Goal: Browse casually: Explore the website without a specific task or goal

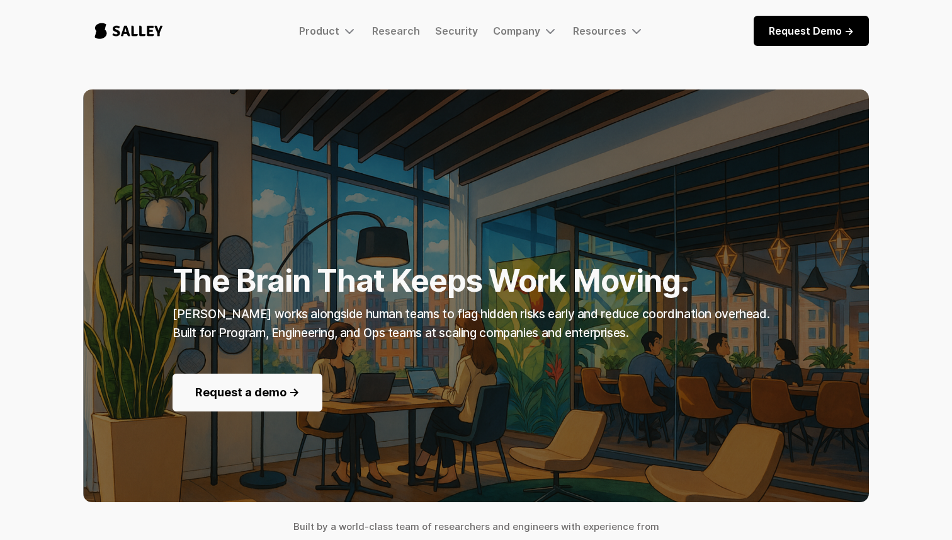
click at [259, 271] on strong "The Brain That Keeps Work Moving." at bounding box center [431, 280] width 517 height 37
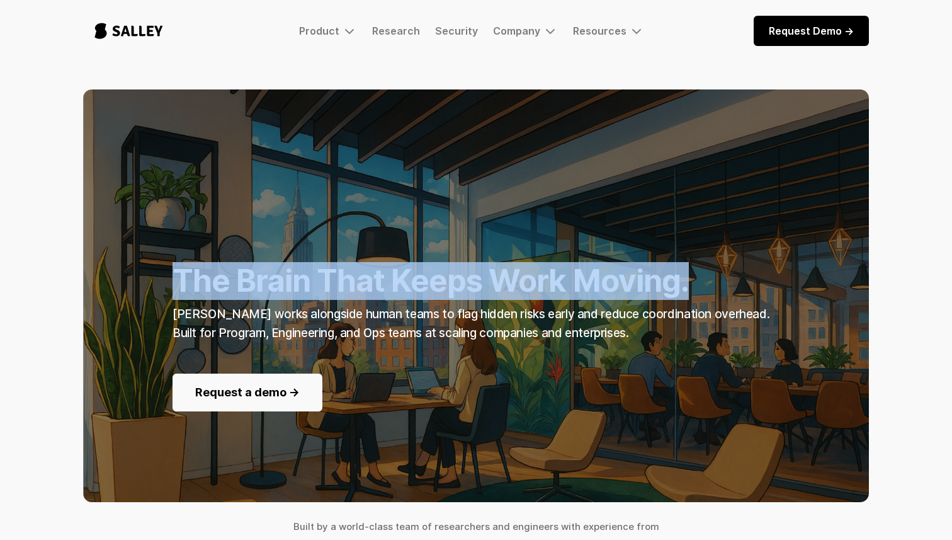
click at [259, 271] on strong "The Brain That Keeps Work Moving." at bounding box center [431, 280] width 517 height 37
click at [410, 286] on strong "The Brain That Keeps Work Moving." at bounding box center [431, 280] width 517 height 37
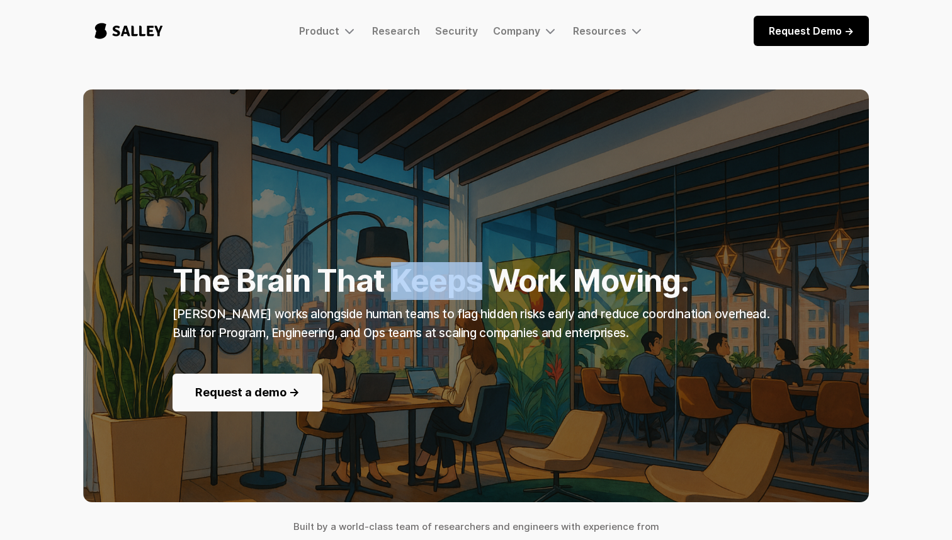
click at [410, 286] on strong "The Brain That Keeps Work Moving." at bounding box center [431, 280] width 517 height 37
click at [387, 315] on strong "[PERSON_NAME] works alongside human teams to flag hidden risks early and reduce…" at bounding box center [471, 323] width 597 height 33
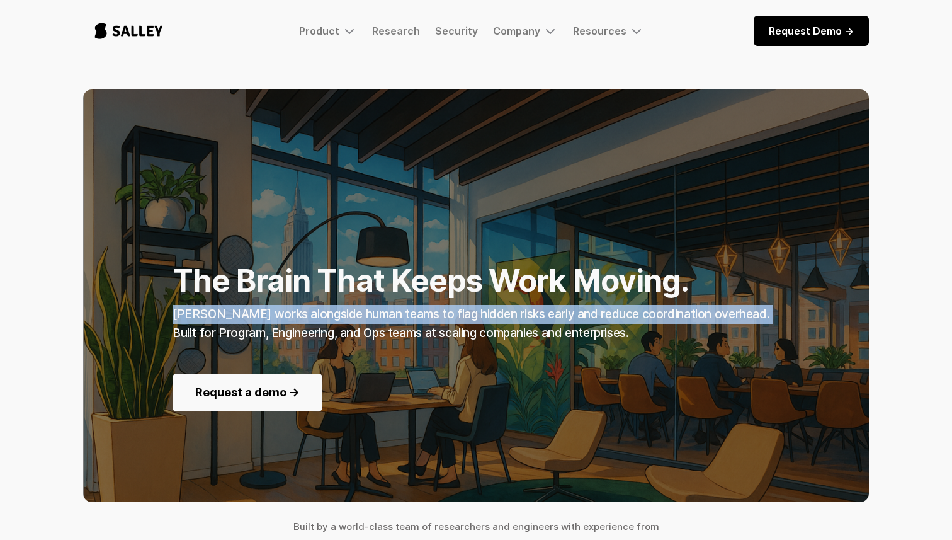
click at [387, 315] on strong "[PERSON_NAME] works alongside human teams to flag hidden risks early and reduce…" at bounding box center [471, 323] width 597 height 33
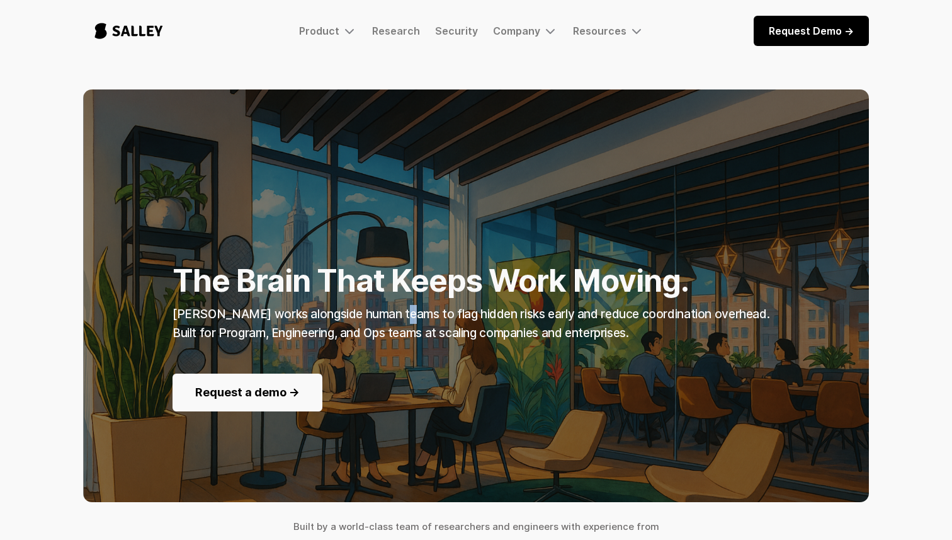
click at [387, 315] on strong "[PERSON_NAME] works alongside human teams to flag hidden risks early and reduce…" at bounding box center [471, 323] width 597 height 33
click at [348, 338] on strong "[PERSON_NAME] works alongside human teams to flag hidden risks early and reduce…" at bounding box center [471, 323] width 597 height 33
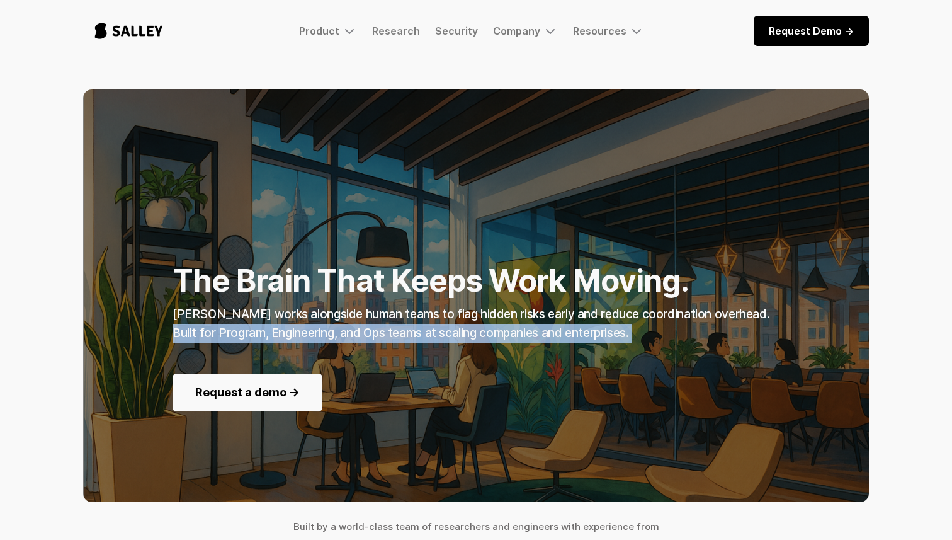
click at [348, 338] on strong "[PERSON_NAME] works alongside human teams to flag hidden risks early and reduce…" at bounding box center [471, 323] width 597 height 33
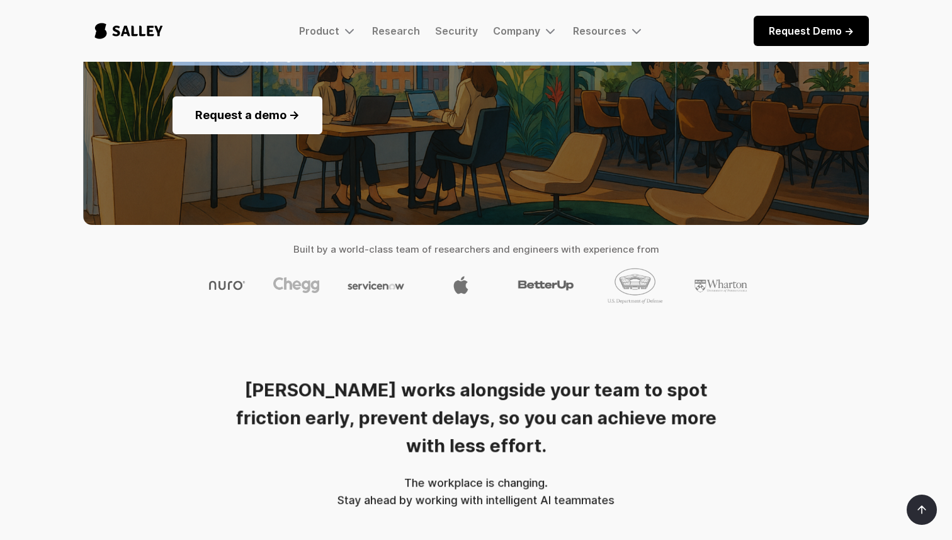
scroll to position [287, 0]
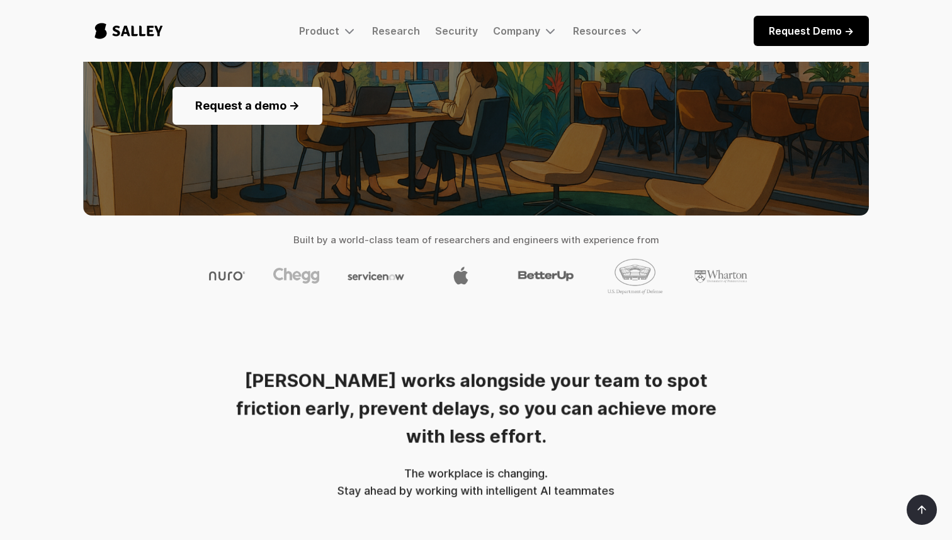
click at [363, 398] on strong "[PERSON_NAME] works alongside your team to spot friction early, prevent delays,…" at bounding box center [476, 407] width 481 height 77
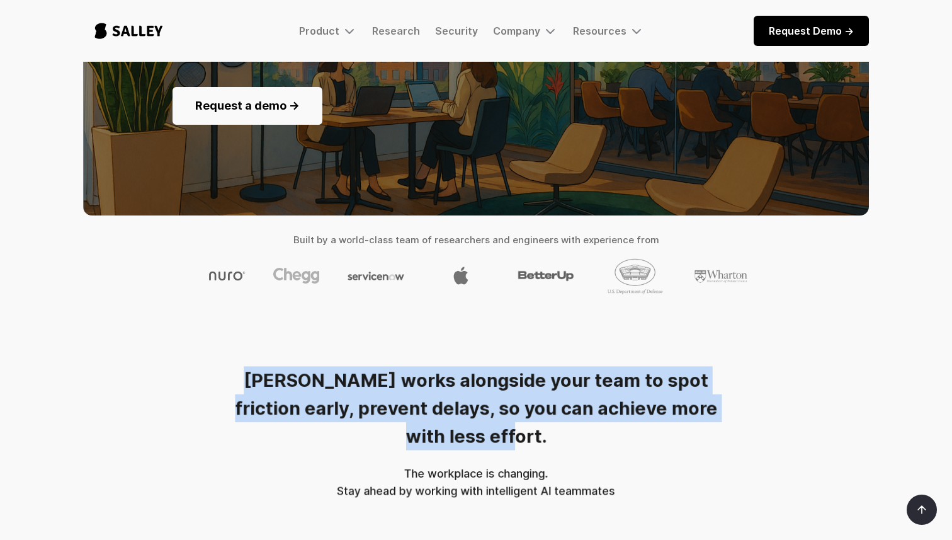
drag, startPoint x: 222, startPoint y: 355, endPoint x: 729, endPoint y: 426, distance: 512.7
click at [730, 426] on div "[PERSON_NAME] works alongside your team to spot friction early, prevent delays,…" at bounding box center [476, 426] width 775 height 146
click at [729, 426] on div "[PERSON_NAME] works alongside your team to spot friction early, prevent delays,…" at bounding box center [476, 433] width 512 height 134
drag, startPoint x: 453, startPoint y: 337, endPoint x: 735, endPoint y: 472, distance: 312.2
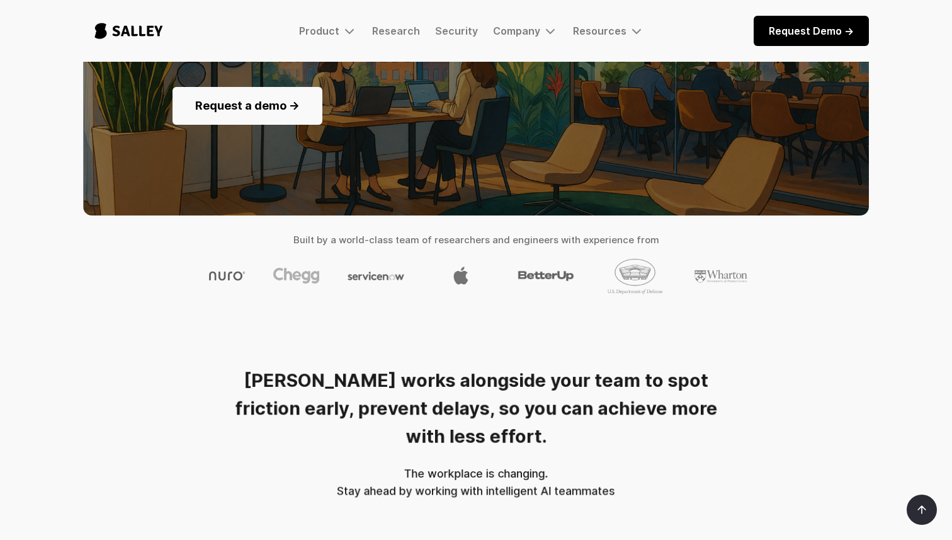
click at [589, 465] on div "The workplace is changing. Stay ahead by working with intelligent AI teammates" at bounding box center [476, 482] width 278 height 35
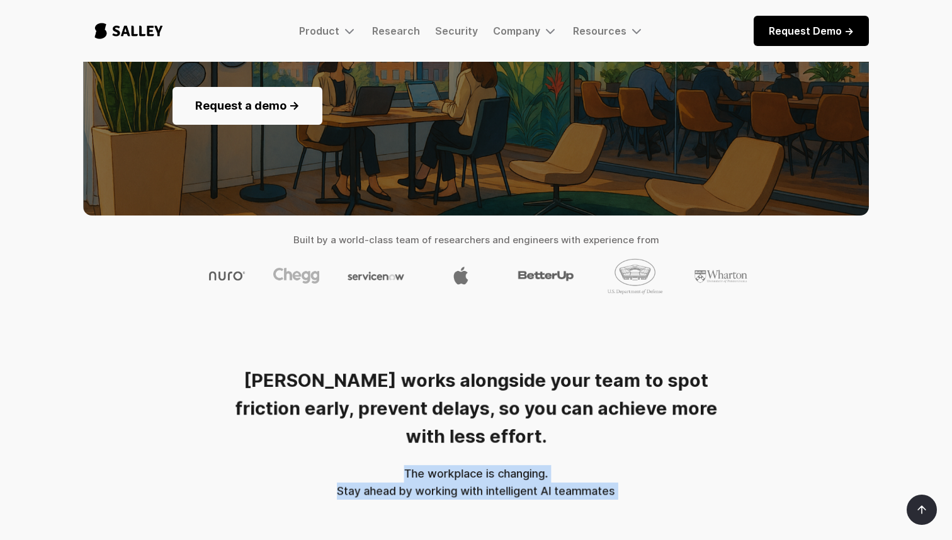
drag, startPoint x: 363, startPoint y: 448, endPoint x: 632, endPoint y: 490, distance: 272.3
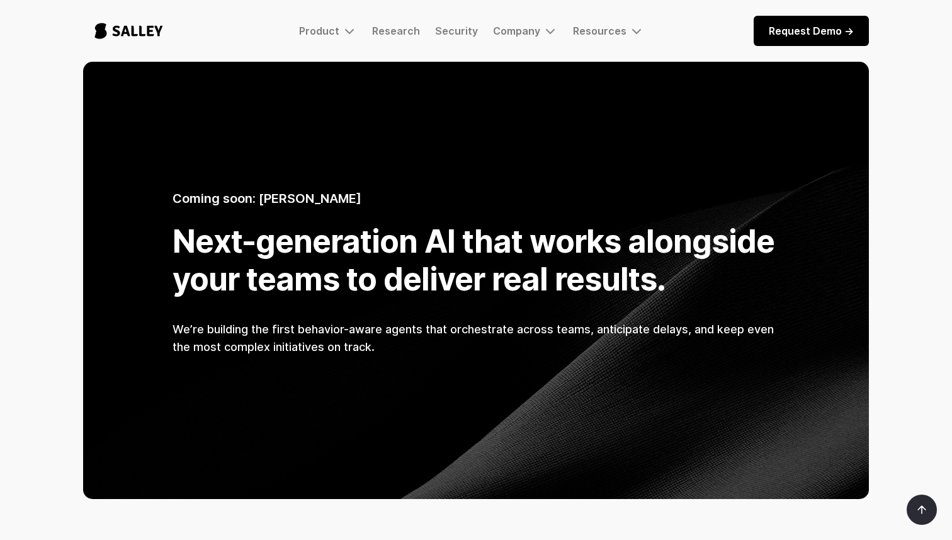
scroll to position [0, 0]
